Goal: Transaction & Acquisition: Purchase product/service

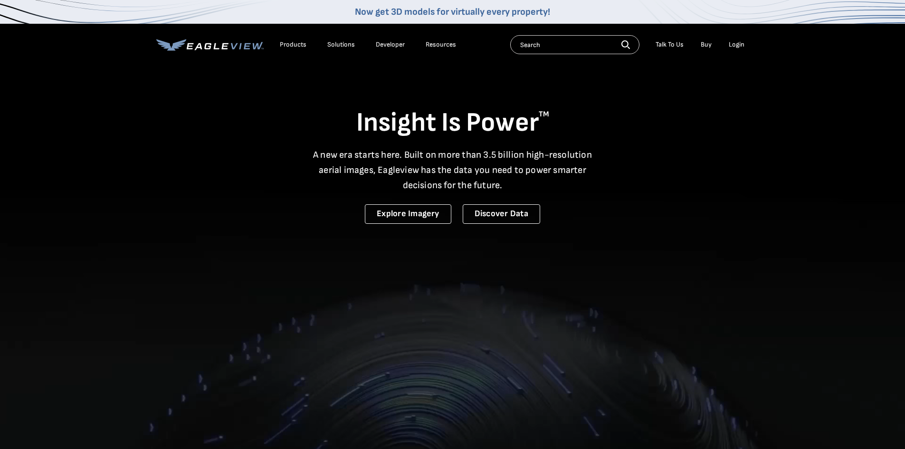
click at [736, 46] on div "Login" at bounding box center [737, 44] width 16 height 9
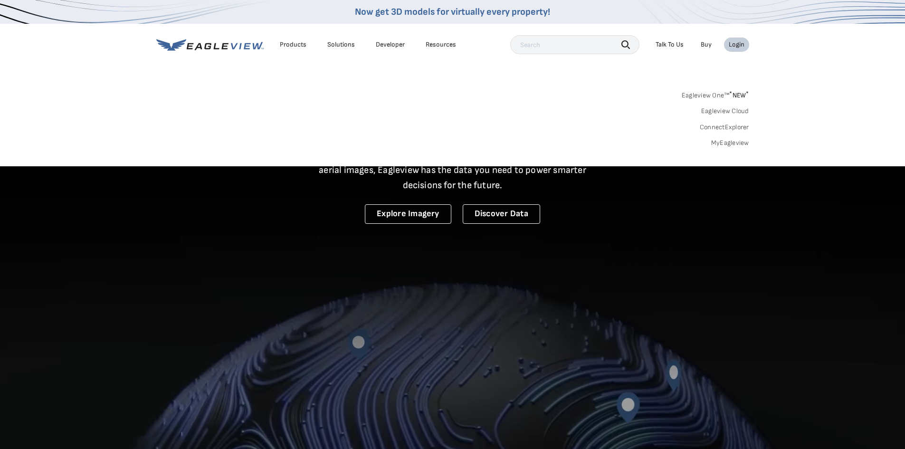
click at [730, 145] on link "MyEagleview" at bounding box center [730, 143] width 38 height 9
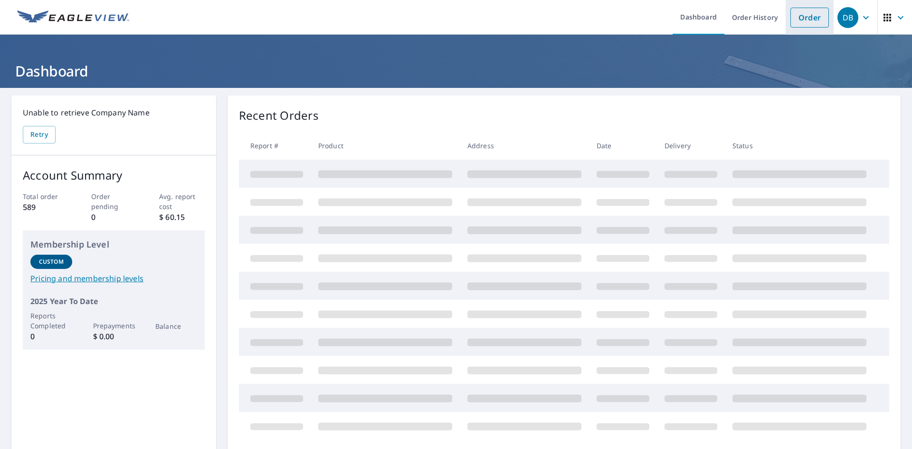
click at [798, 15] on link "Order" at bounding box center [810, 18] width 38 height 20
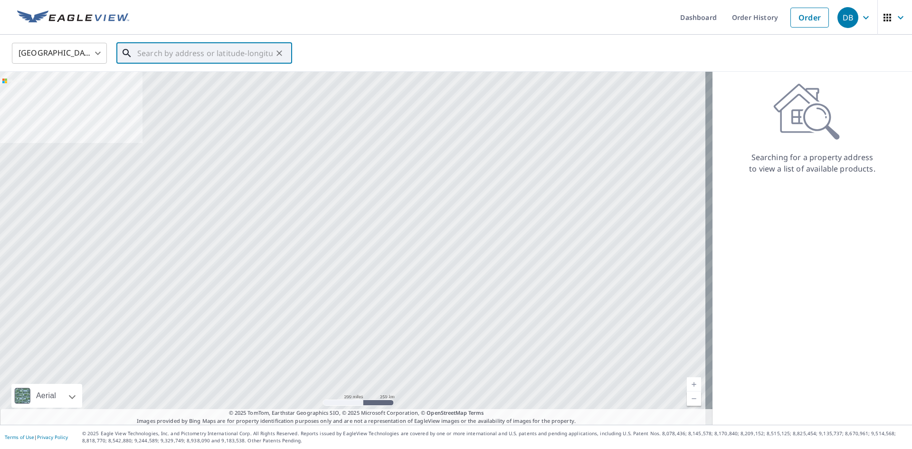
click at [213, 50] on input "text" at bounding box center [204, 53] width 135 height 27
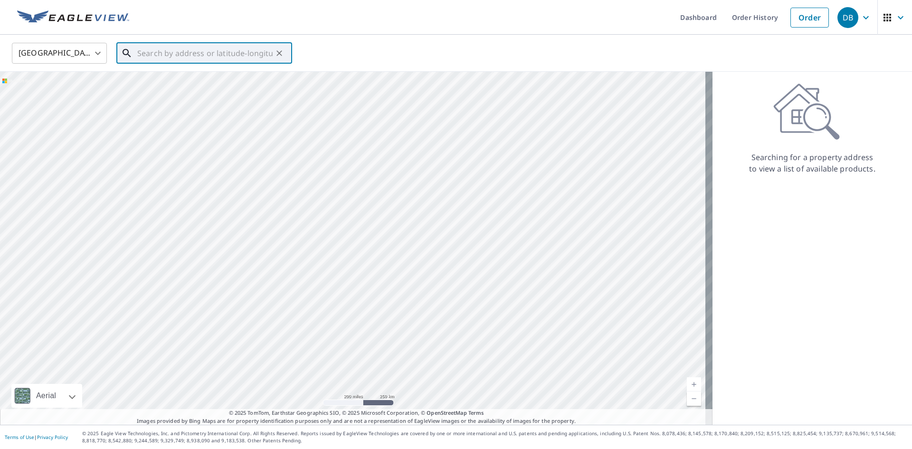
click at [141, 49] on input "text" at bounding box center [204, 53] width 135 height 27
click at [163, 77] on span "700 Petit Rd" at bounding box center [209, 80] width 149 height 11
type input "700 Petit Rd Waco, TX 76708"
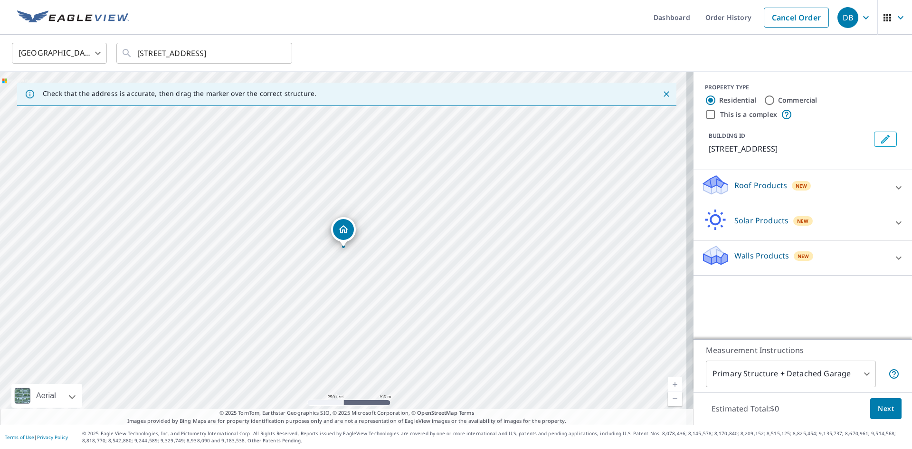
click at [668, 381] on link "Current Level 17, Zoom In" at bounding box center [675, 384] width 14 height 14
click at [668, 381] on link "Current Level 18, Zoom In" at bounding box center [675, 384] width 14 height 14
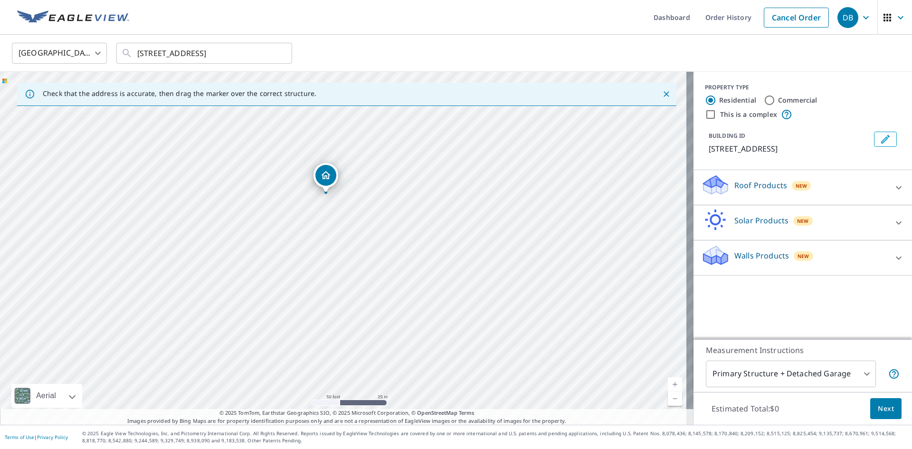
drag, startPoint x: 463, startPoint y: 223, endPoint x: 446, endPoint y: 167, distance: 58.3
click at [446, 167] on div "700 Petit Rd Waco, TX 76708" at bounding box center [347, 248] width 694 height 353
drag, startPoint x: 326, startPoint y: 171, endPoint x: 401, endPoint y: 181, distance: 75.3
